Goal: Ask a question

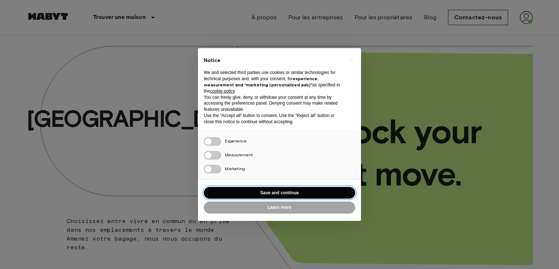
click at [291, 194] on button "Save and continue" at bounding box center [279, 193] width 151 height 12
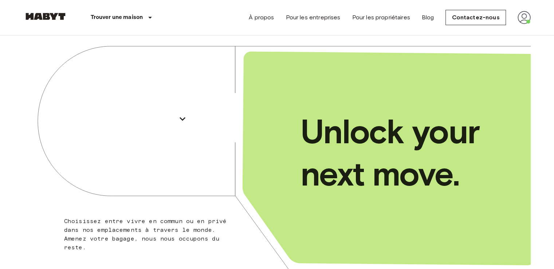
click at [528, 20] on img at bounding box center [523, 17] width 13 height 13
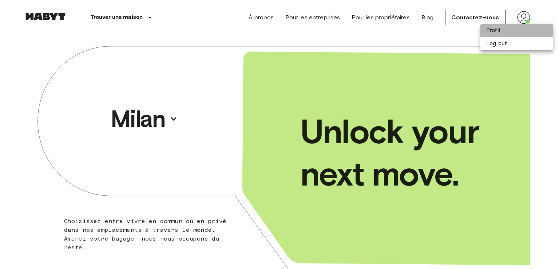
click at [507, 30] on li "Profil" at bounding box center [517, 30] width 73 height 13
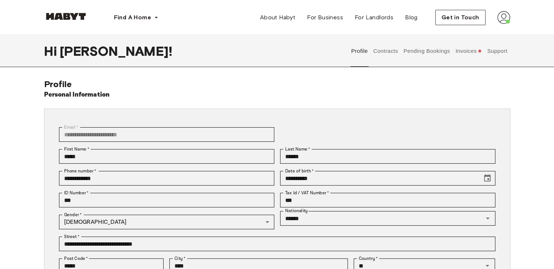
click at [460, 48] on button "Invoices" at bounding box center [468, 51] width 28 height 32
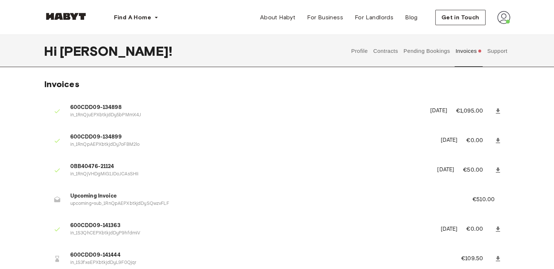
click at [495, 54] on button "Support" at bounding box center [497, 51] width 22 height 32
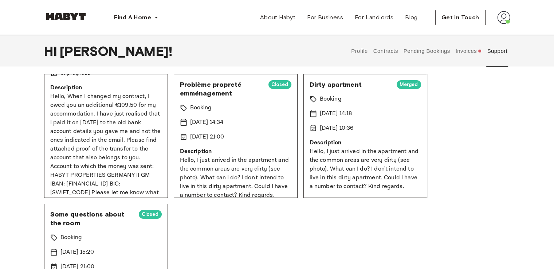
scroll to position [95, 0]
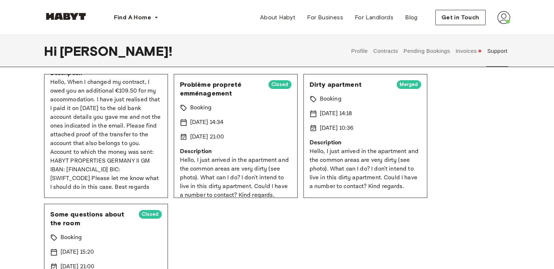
drag, startPoint x: 67, startPoint y: 154, endPoint x: 58, endPoint y: 138, distance: 17.6
click at [58, 138] on p "Hello, When I changed my contract, I owed you an additional €109.50 for my acco…" at bounding box center [105, 135] width 111 height 114
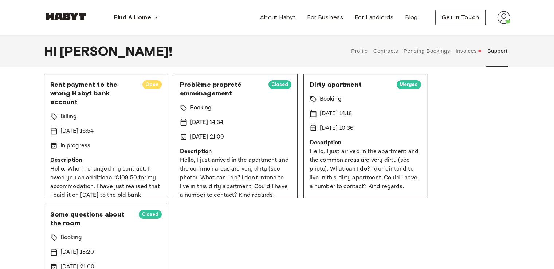
click at [74, 95] on span "Rent payment to the wrong Habyt bank account" at bounding box center [93, 93] width 86 height 26
click at [95, 115] on div "Billing" at bounding box center [105, 116] width 111 height 9
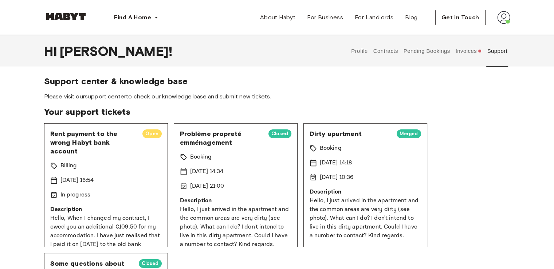
click at [104, 96] on link "support center" at bounding box center [105, 96] width 41 height 7
click at [140, 126] on div "Rent payment to the wrong Habyt bank account Open Billing 14 Sep 2025 16:54 In …" at bounding box center [106, 185] width 124 height 124
click at [76, 134] on span "Rent payment to the wrong Habyt bank account" at bounding box center [93, 142] width 86 height 26
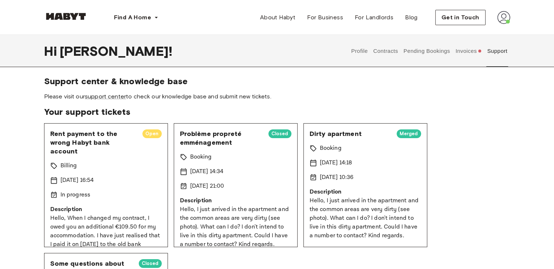
click at [121, 174] on div "Rent payment to the wrong Habyt bank account Open Billing 14 Sep 2025 16:54 In …" at bounding box center [106, 185] width 124 height 124
drag, startPoint x: 121, startPoint y: 174, endPoint x: 79, endPoint y: 181, distance: 42.4
click at [79, 181] on div "Rent payment to the wrong Habyt bank account Open Billing 14 Sep 2025 16:54 In …" at bounding box center [106, 185] width 124 height 124
click at [79, 181] on p "14 Sep 2025 16:54" at bounding box center [76, 180] width 33 height 9
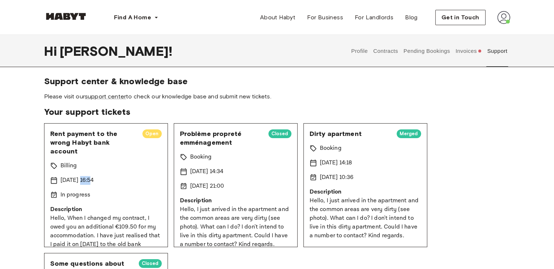
click at [79, 181] on p "14 Sep 2025 16:54" at bounding box center [76, 180] width 33 height 9
click at [228, 111] on span "Your support tickets" at bounding box center [277, 111] width 466 height 11
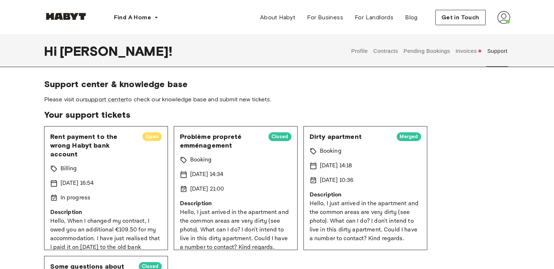
click at [470, 55] on button "Invoices" at bounding box center [468, 51] width 28 height 32
